Goal: Transaction & Acquisition: Purchase product/service

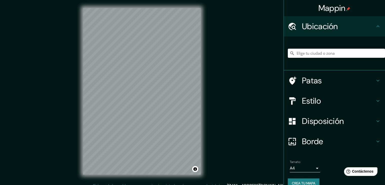
click at [327, 54] on input "Elige tu ciudad o zona" at bounding box center [336, 53] width 97 height 9
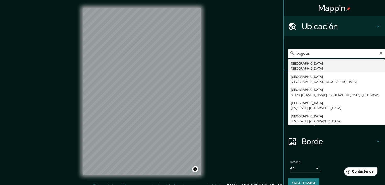
type input "Bogotá, Colombia"
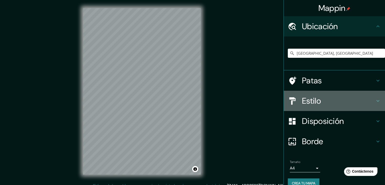
click at [315, 99] on font "Estilo" at bounding box center [311, 101] width 19 height 11
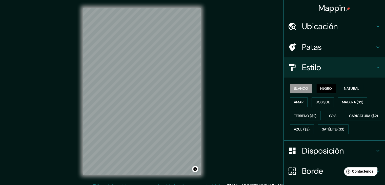
click at [321, 87] on font "Negro" at bounding box center [326, 88] width 12 height 5
click at [301, 86] on font "Blanco" at bounding box center [301, 88] width 14 height 5
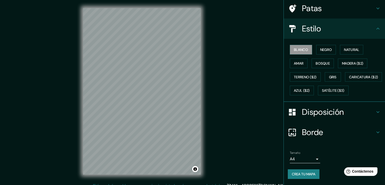
scroll to position [51, 0]
click at [313, 160] on body "Mappin Ubicación [GEOGRAPHIC_DATA], [GEOGRAPHIC_DATA] Patas Estilo Blanco Negro…" at bounding box center [192, 92] width 385 height 185
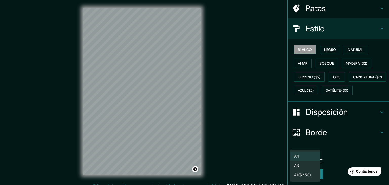
click at [307, 166] on li "A3" at bounding box center [305, 165] width 30 height 9
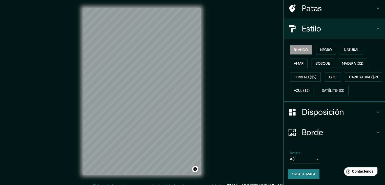
click at [309, 175] on font "Crea tu mapa" at bounding box center [304, 174] width 24 height 5
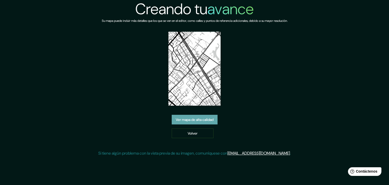
click at [195, 121] on font "Ver mapa de alta calidad" at bounding box center [195, 119] width 38 height 5
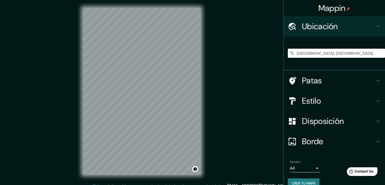
click at [332, 53] on input "[GEOGRAPHIC_DATA], [GEOGRAPHIC_DATA]" at bounding box center [336, 53] width 97 height 9
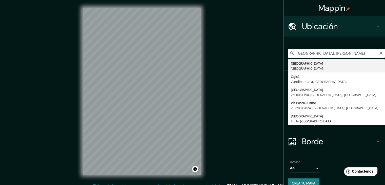
type input "[GEOGRAPHIC_DATA], [GEOGRAPHIC_DATA]"
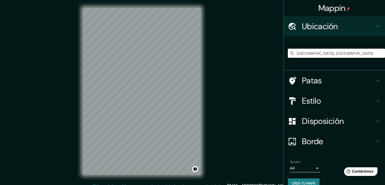
click at [334, 103] on h4 "Estilo" at bounding box center [338, 101] width 73 height 10
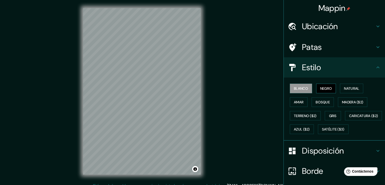
click at [329, 90] on font "Negro" at bounding box center [326, 88] width 12 height 5
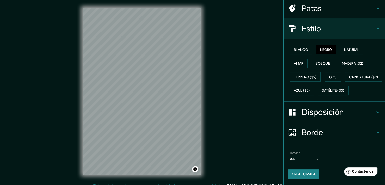
scroll to position [51, 0]
click at [311, 159] on body "Mappin Ubicación [GEOGRAPHIC_DATA], [GEOGRAPHIC_DATA] Patas Estilo Blanco Negro…" at bounding box center [192, 92] width 385 height 185
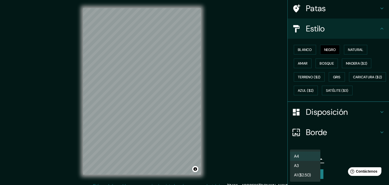
click at [308, 169] on li "A3" at bounding box center [305, 165] width 30 height 9
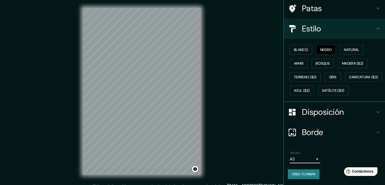
click at [309, 174] on font "Crea tu mapa" at bounding box center [304, 174] width 24 height 5
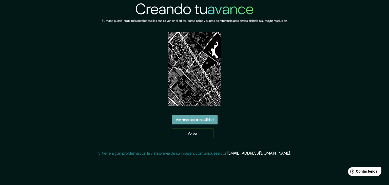
click at [206, 117] on font "Ver mapa de alta calidad" at bounding box center [195, 119] width 38 height 5
